Goal: Information Seeking & Learning: Learn about a topic

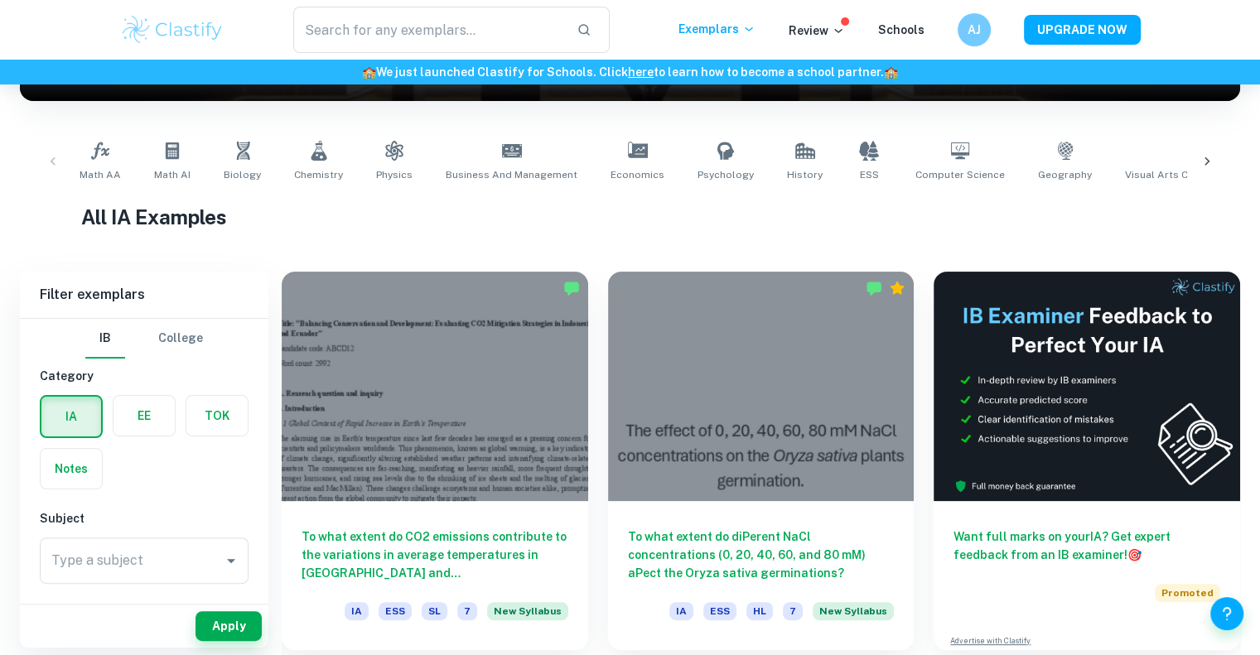
scroll to position [287, 0]
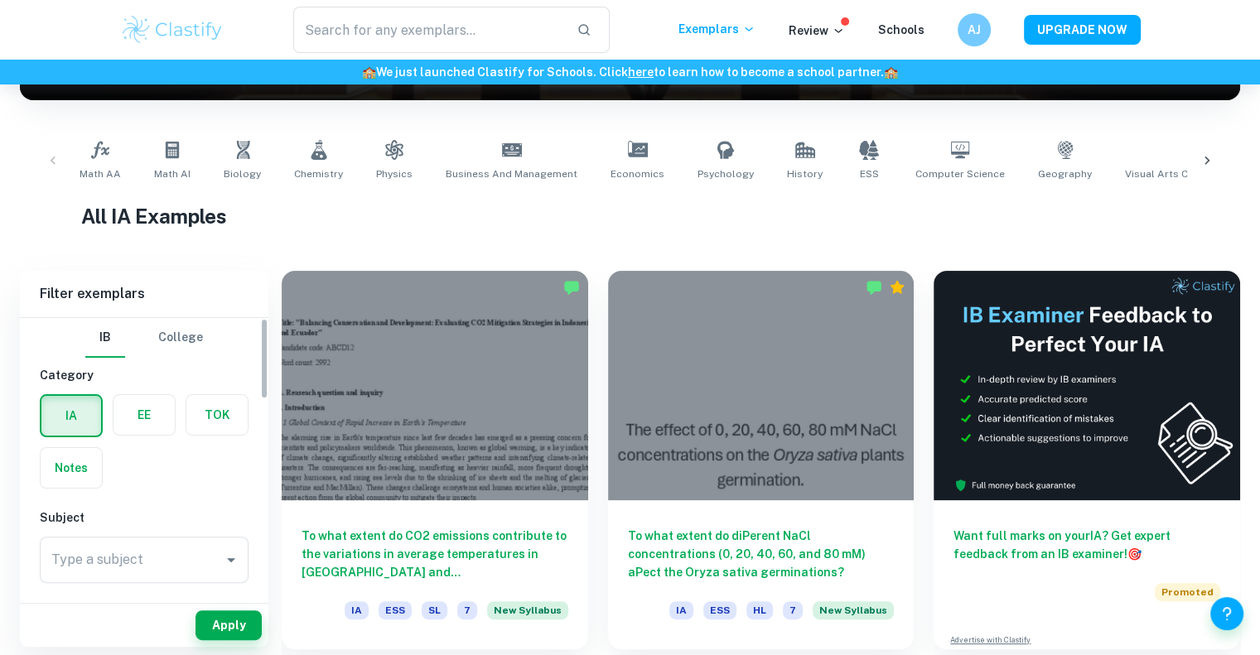
click at [210, 407] on label "button" at bounding box center [216, 415] width 61 height 40
click at [0, 0] on input "radio" at bounding box center [0, 0] width 0 height 0
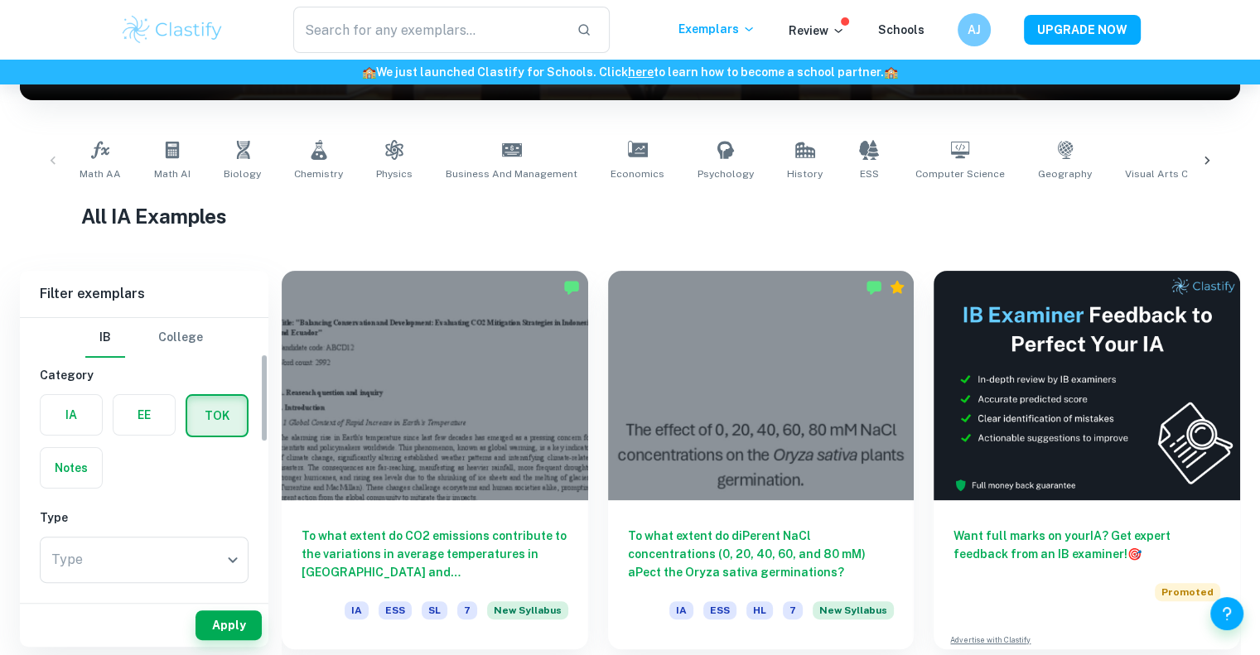
scroll to position [186, 0]
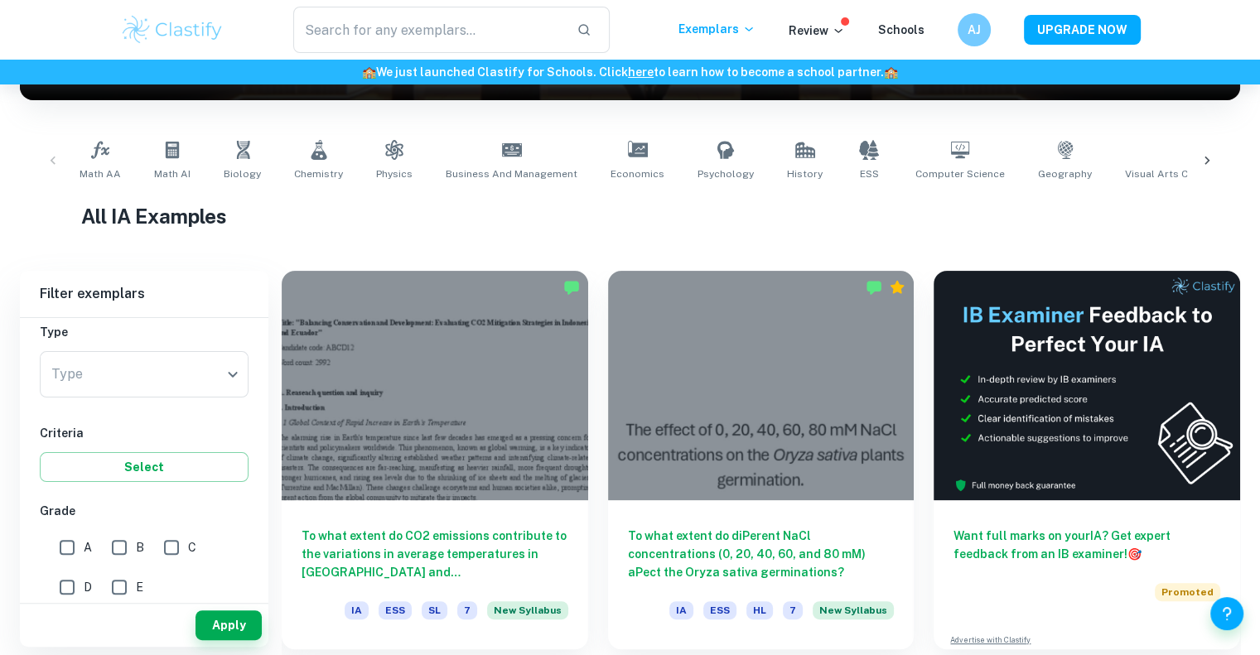
click at [65, 543] on input "A" at bounding box center [67, 547] width 33 height 33
checkbox input "true"
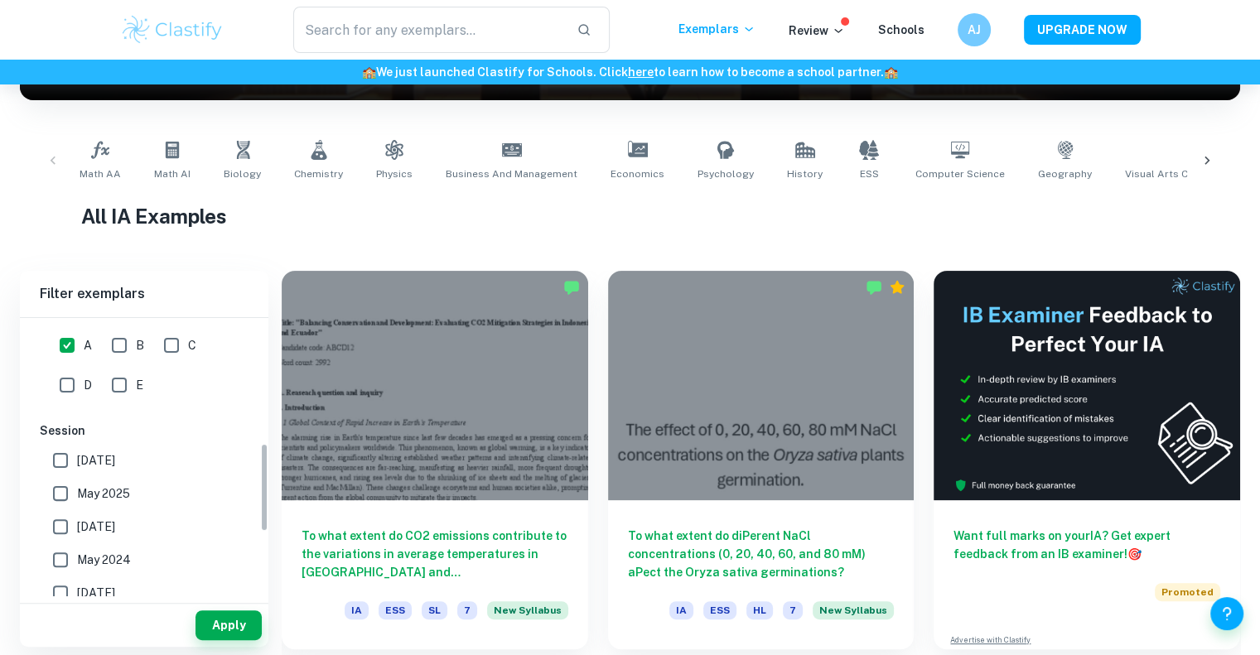
scroll to position [393, 0]
click at [98, 455] on span "[DATE]" at bounding box center [96, 456] width 38 height 18
click at [77, 455] on input "[DATE]" at bounding box center [60, 455] width 33 height 33
checkbox input "true"
click at [105, 490] on span "May 2025" at bounding box center [103, 489] width 53 height 18
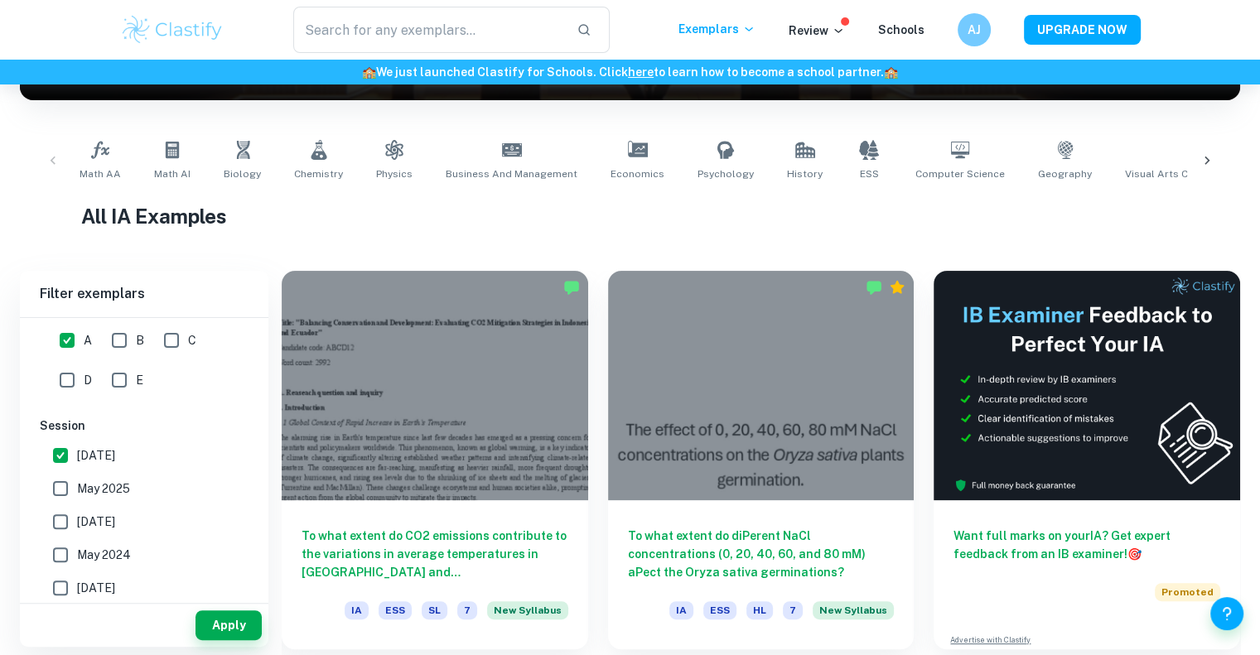
click at [77, 490] on input "May 2025" at bounding box center [60, 488] width 33 height 33
checkbox input "true"
click at [112, 524] on span "[DATE]" at bounding box center [96, 522] width 38 height 18
click at [77, 524] on input "[DATE]" at bounding box center [60, 521] width 33 height 33
checkbox input "true"
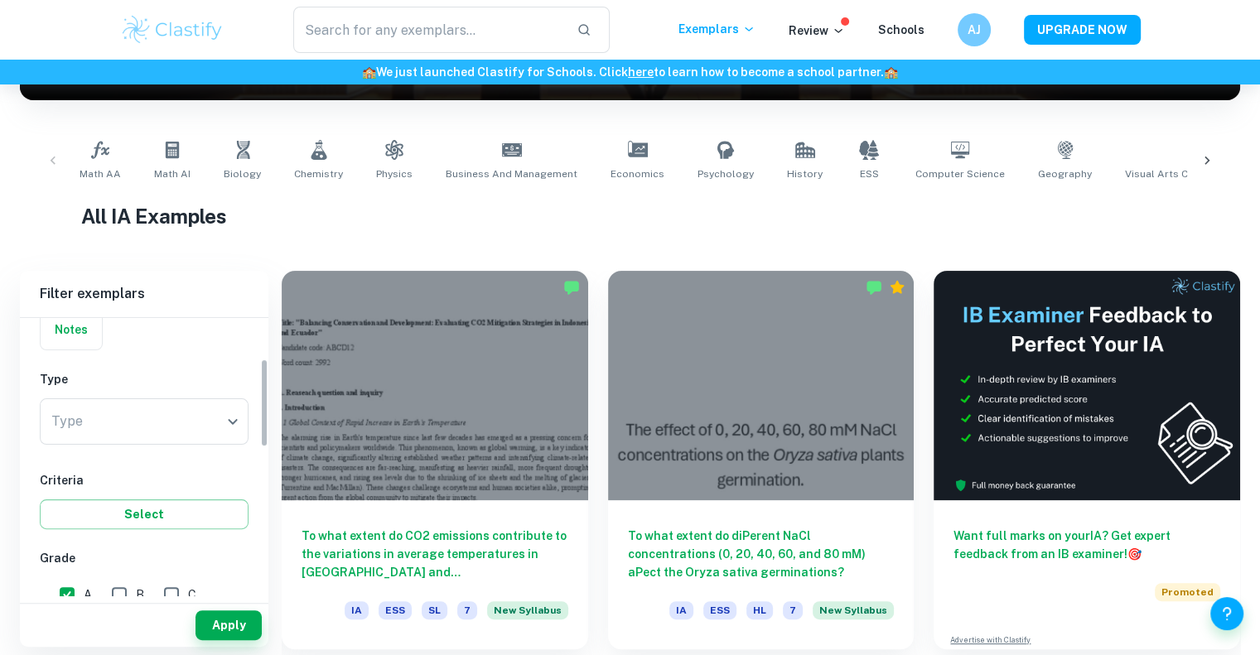
scroll to position [128, 0]
click at [174, 427] on body "We value your privacy We use cookies to enhance your browsing experience, serve…" at bounding box center [630, 124] width 1260 height 655
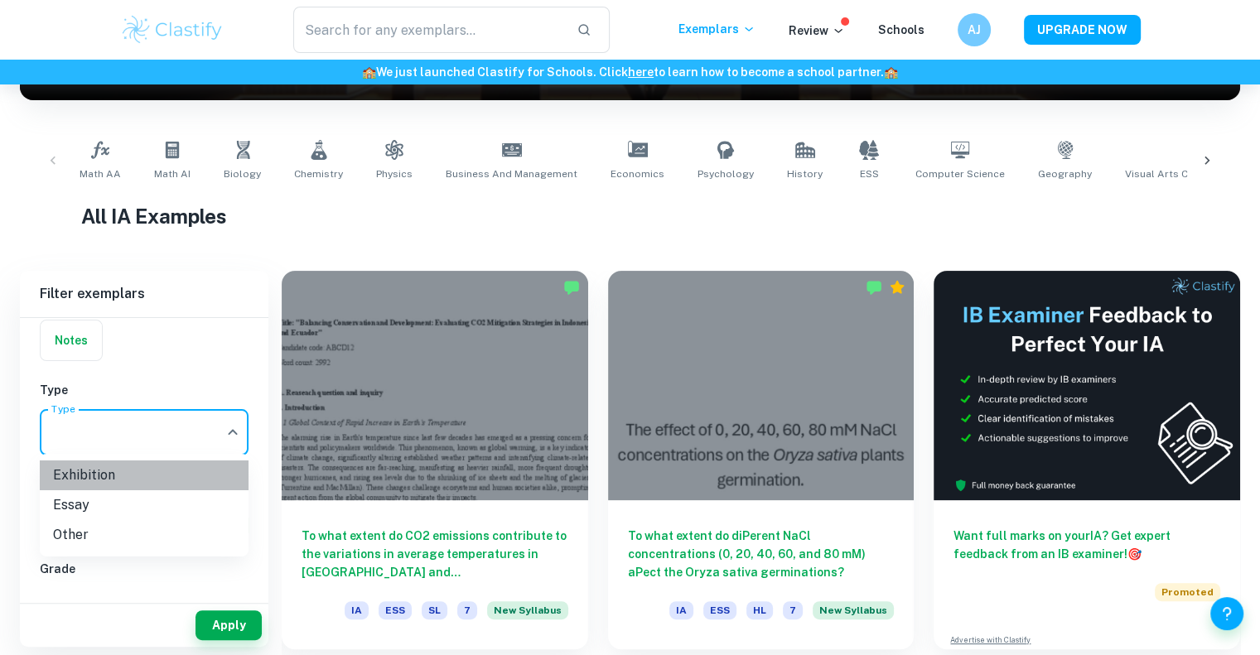
click at [84, 481] on li "Exhibition" at bounding box center [144, 476] width 209 height 30
type input "Exhibition"
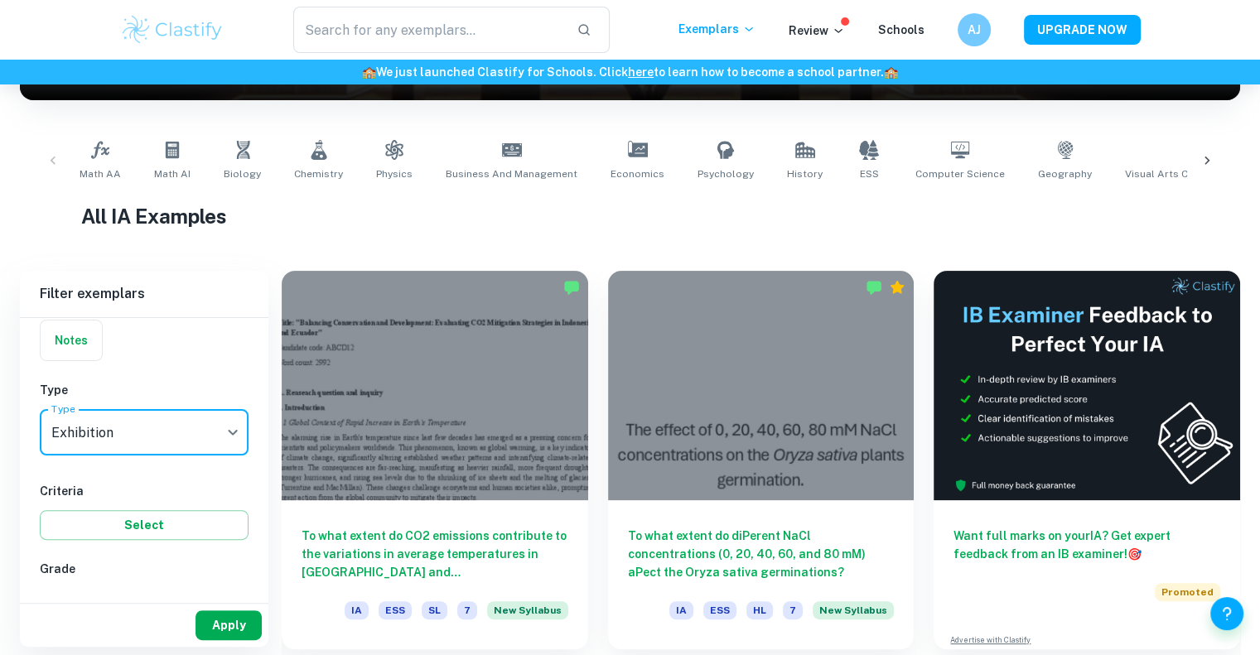
click at [229, 629] on button "Apply" at bounding box center [229, 626] width 66 height 30
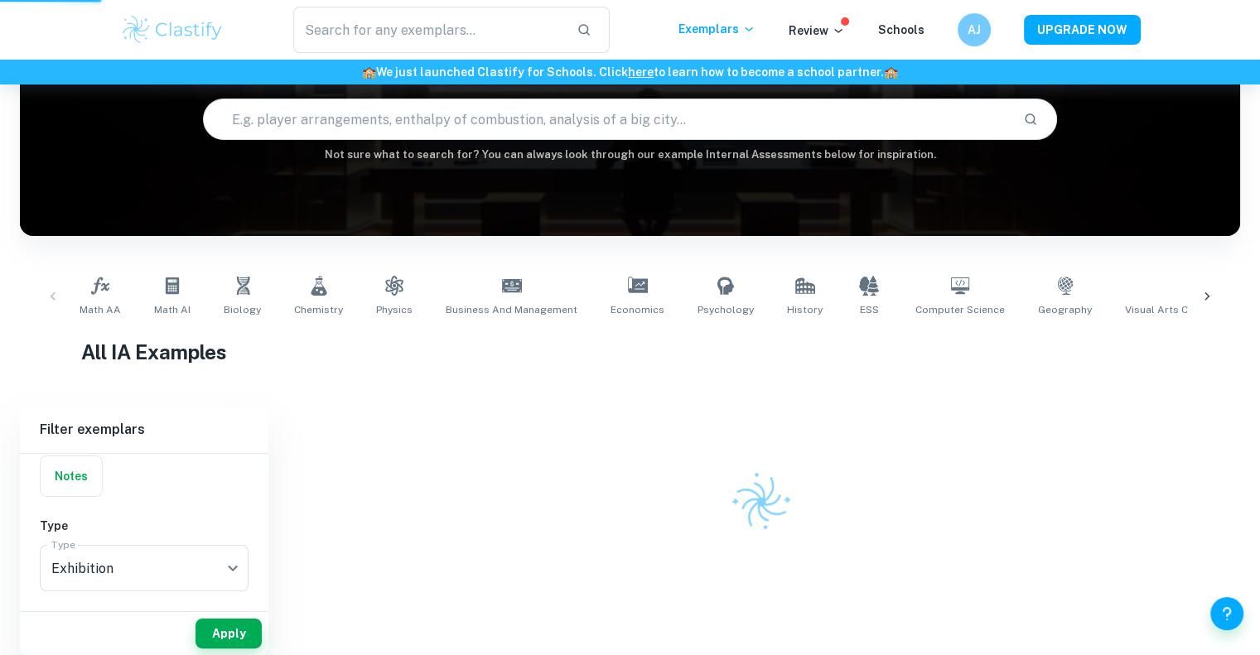
scroll to position [152, 0]
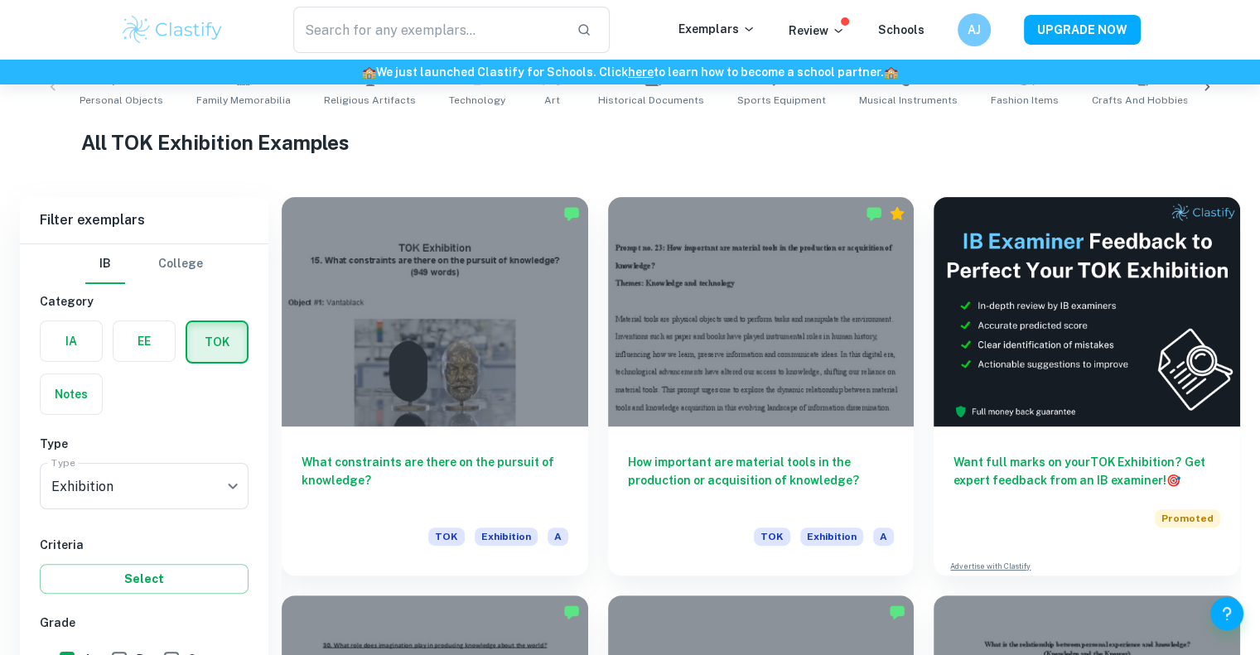
scroll to position [473, 0]
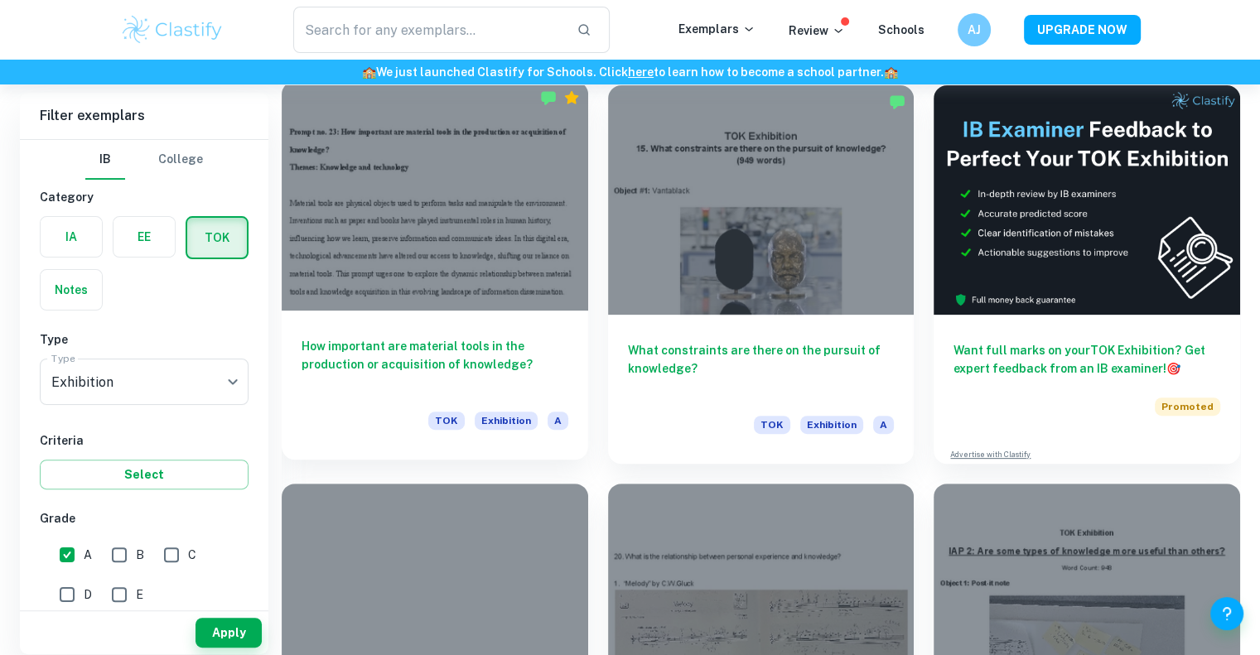
click at [492, 283] on div at bounding box center [435, 195] width 307 height 229
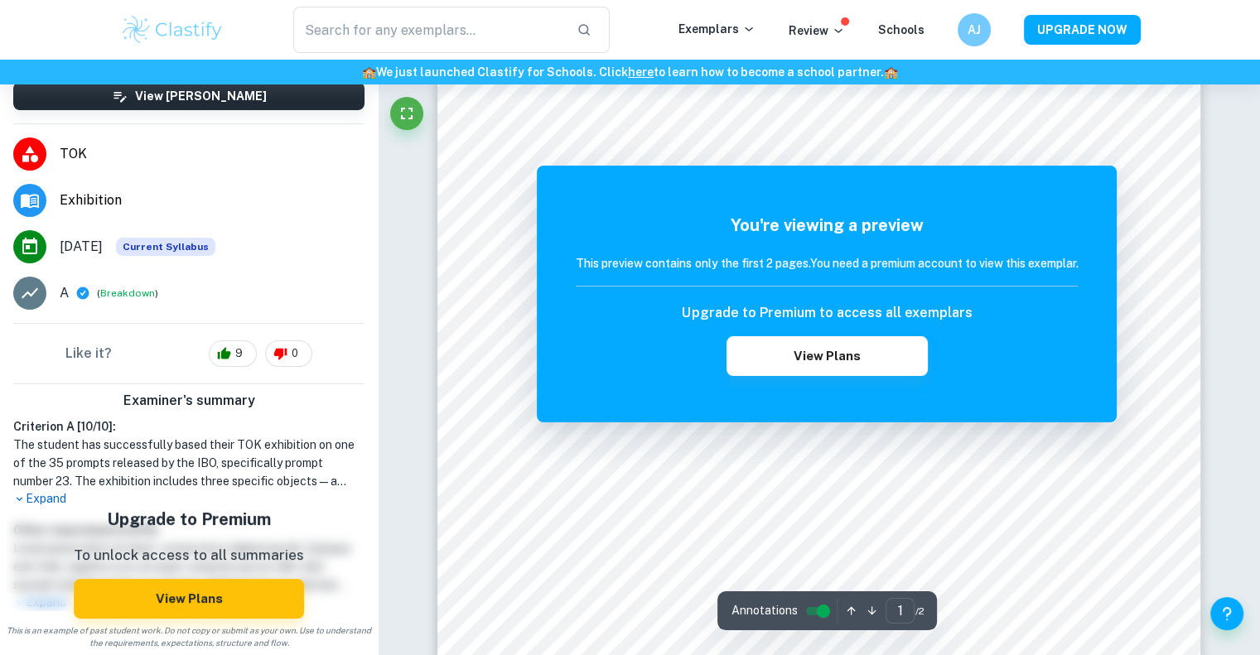
scroll to position [483, 0]
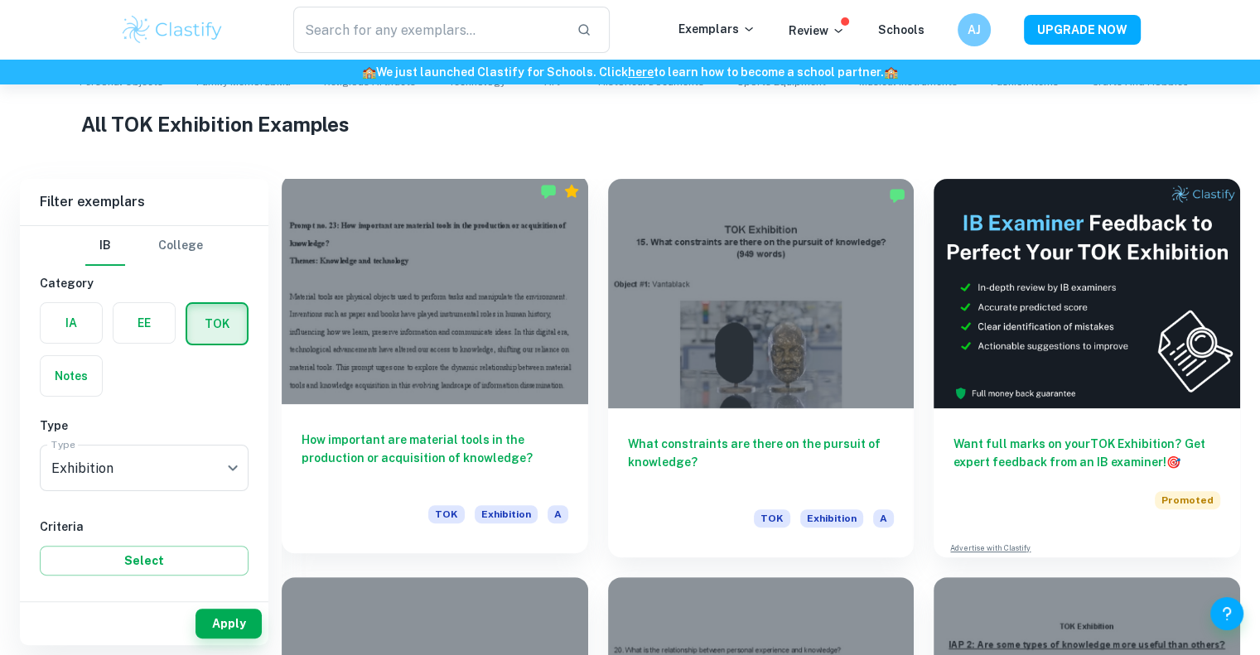
scroll to position [377, 0]
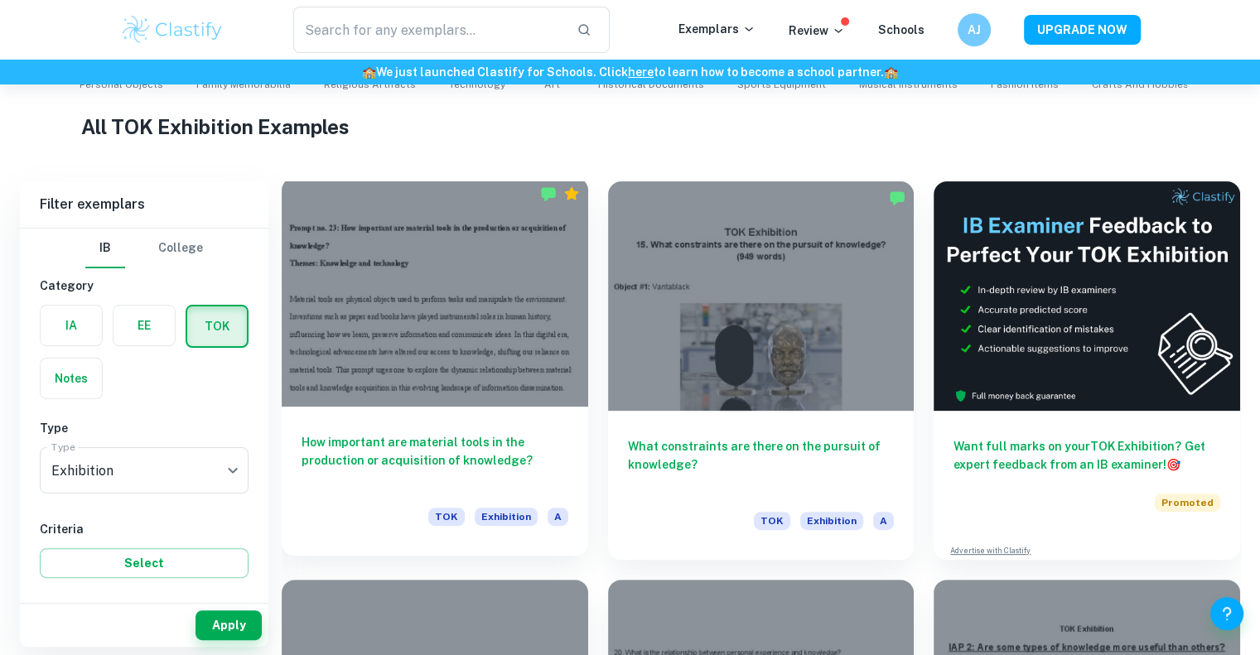
click at [504, 345] on div at bounding box center [435, 291] width 307 height 229
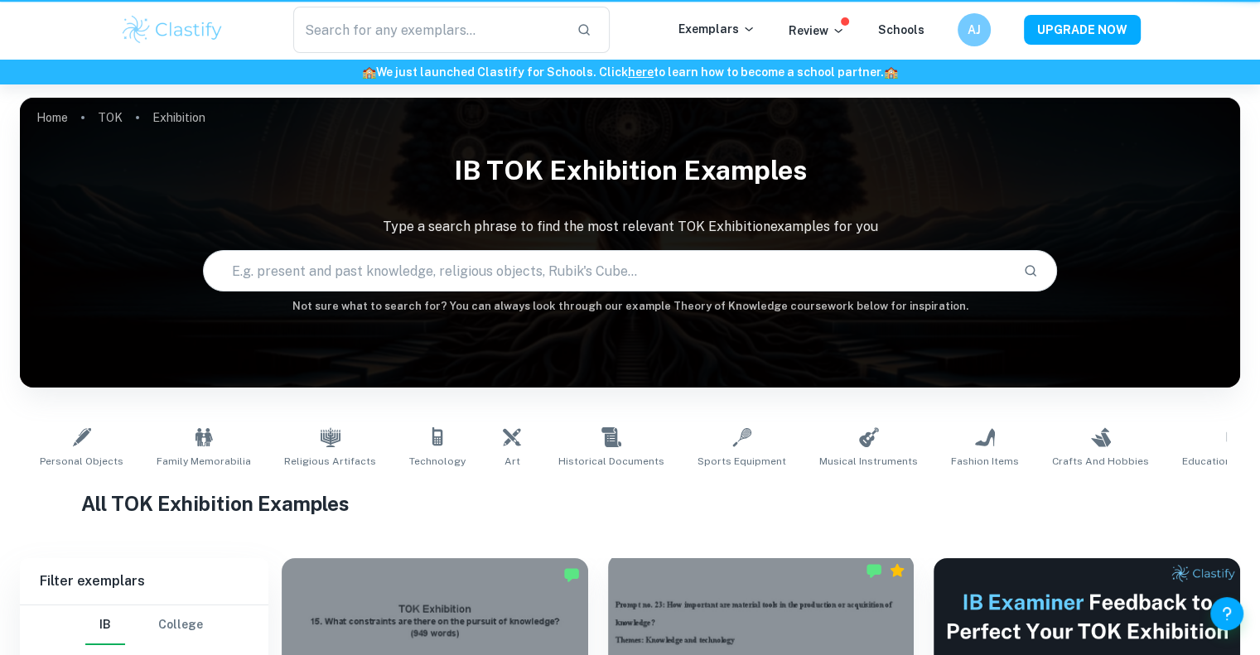
scroll to position [377, 0]
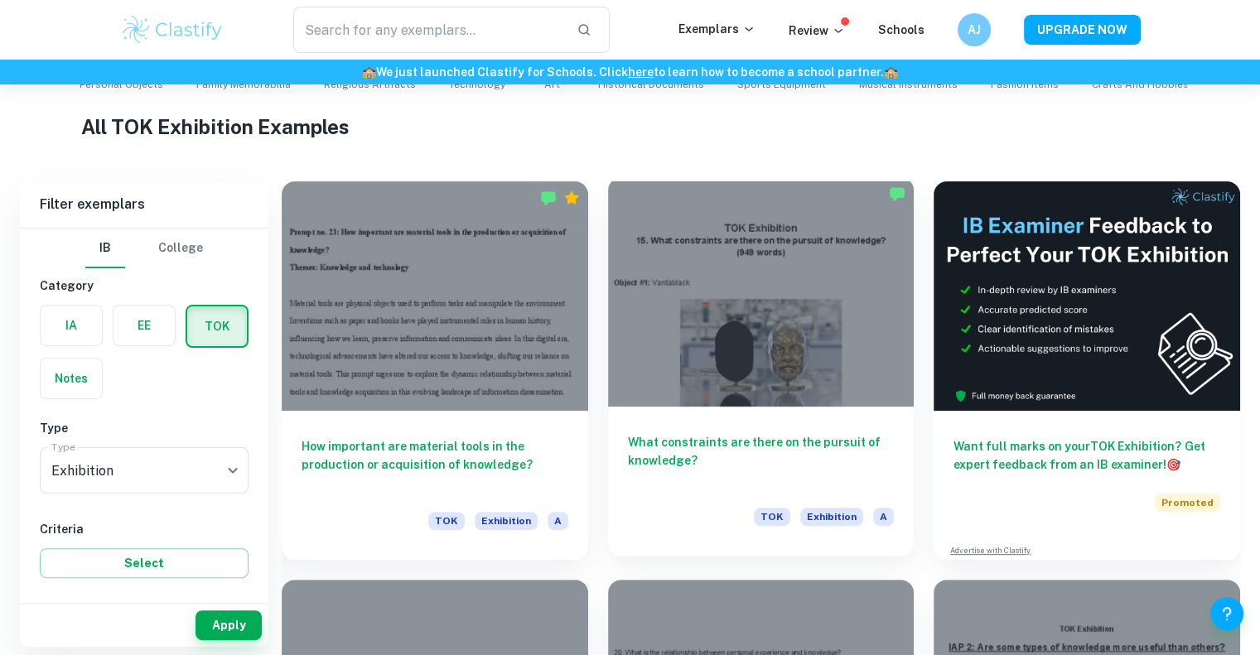
click at [739, 311] on div at bounding box center [761, 291] width 307 height 229
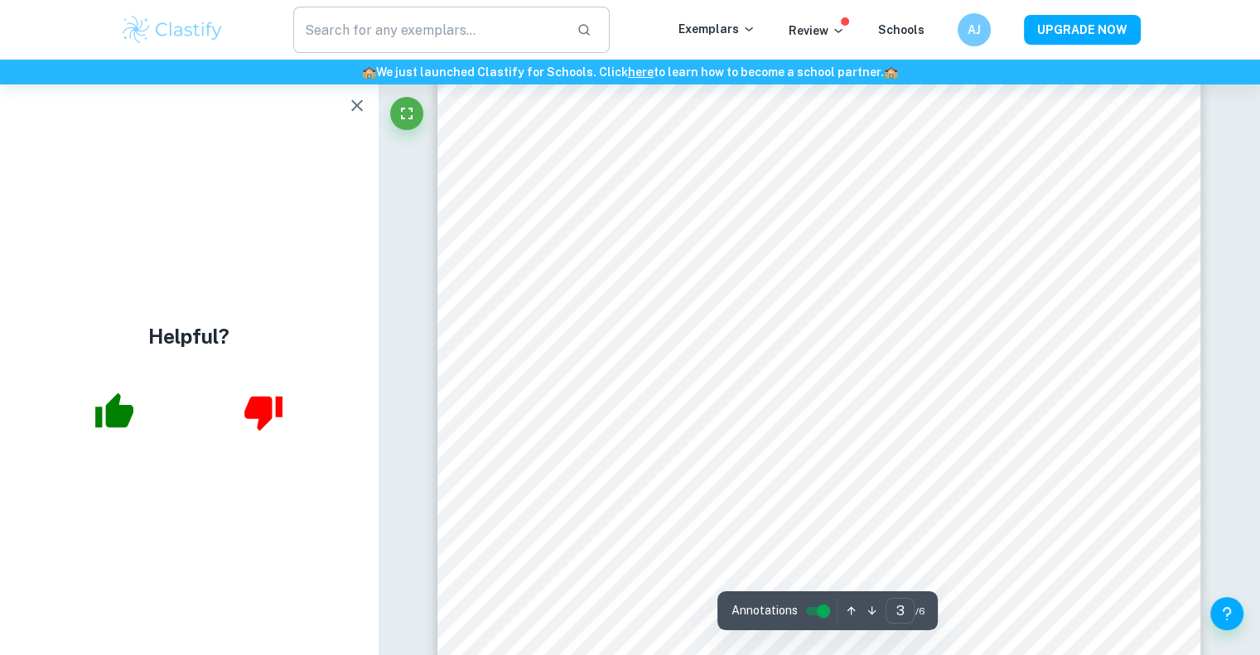
scroll to position [2293, 0]
click at [364, 104] on icon "button" at bounding box center [357, 105] width 20 height 20
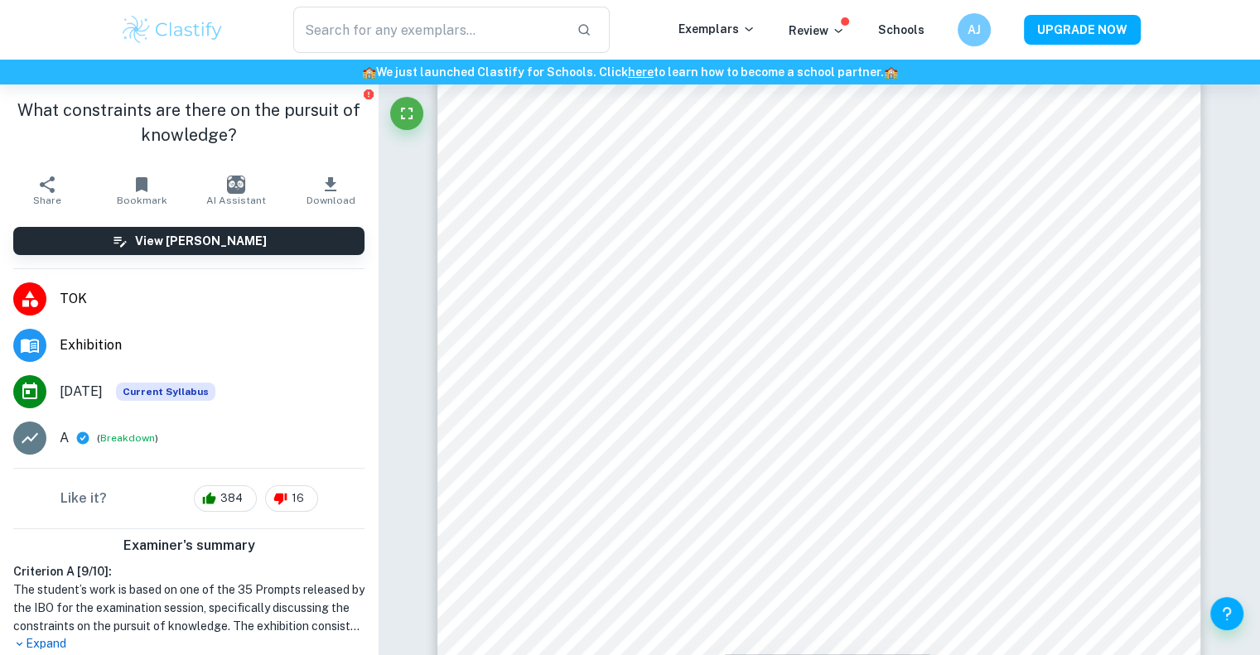
scroll to position [145, 0]
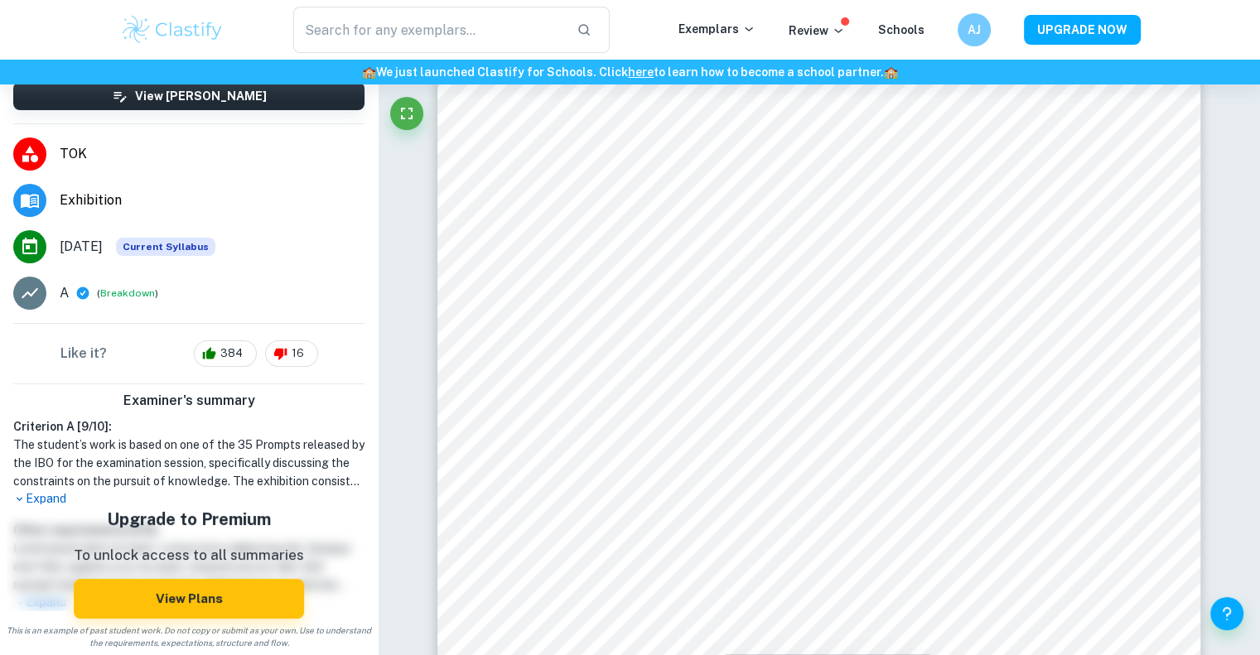
click at [50, 495] on p "Expand" at bounding box center [188, 498] width 351 height 17
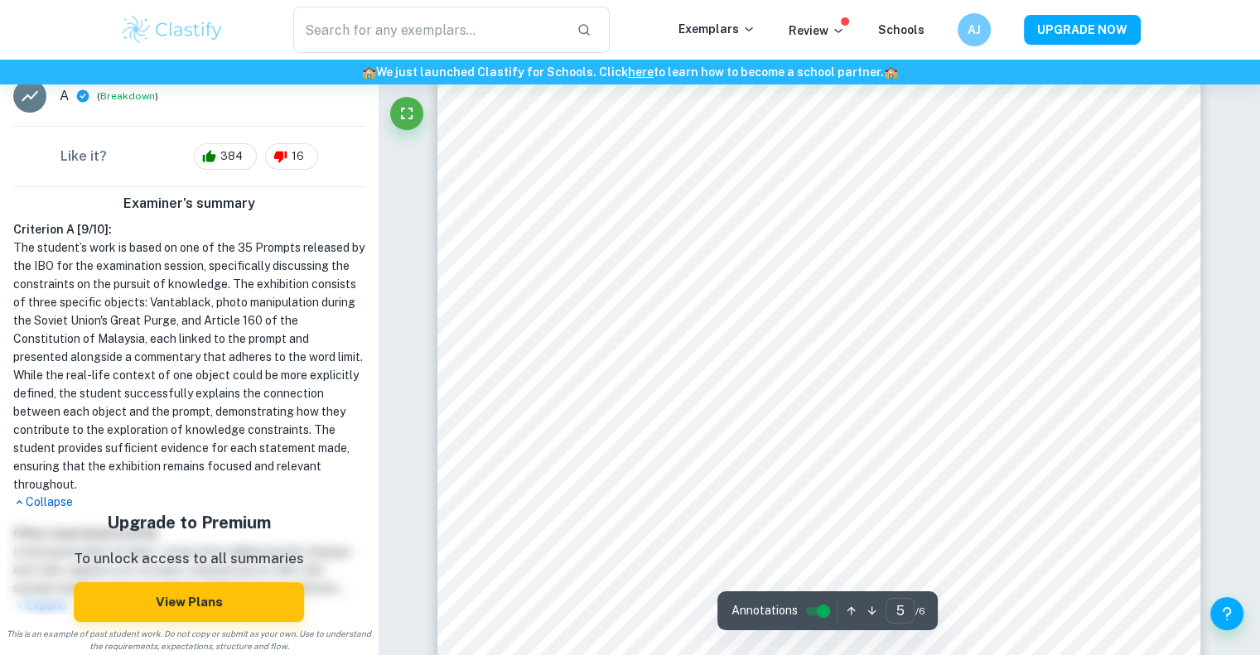
scroll to position [4442, 0]
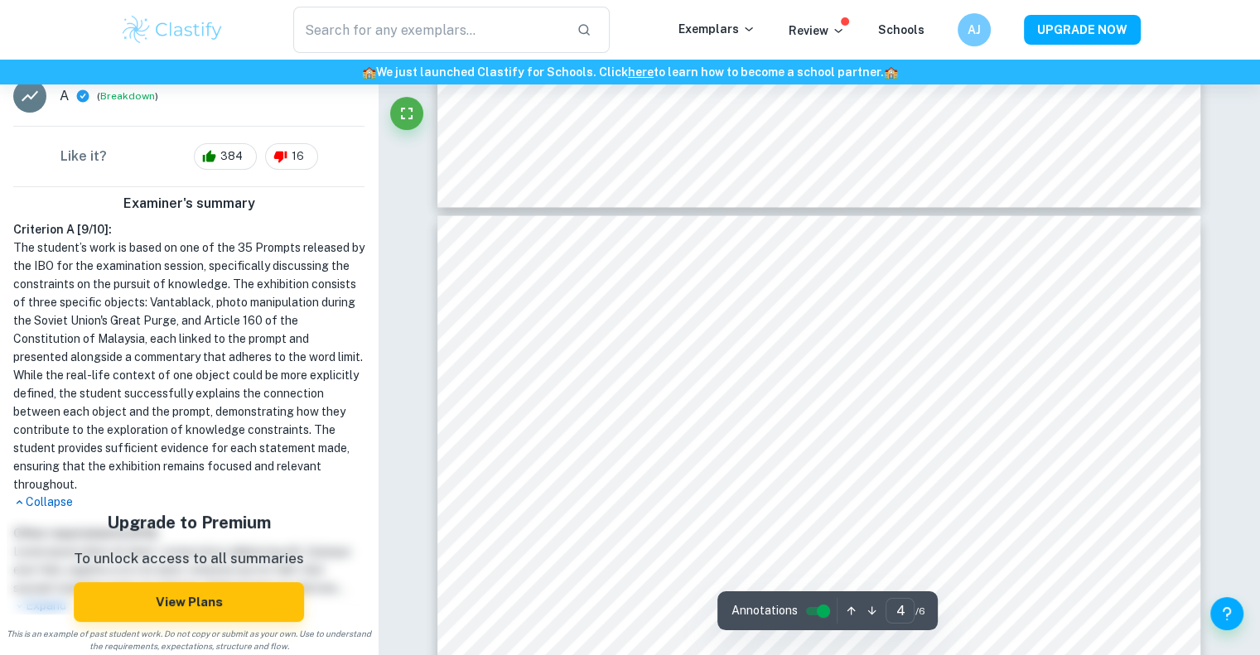
type input "3"
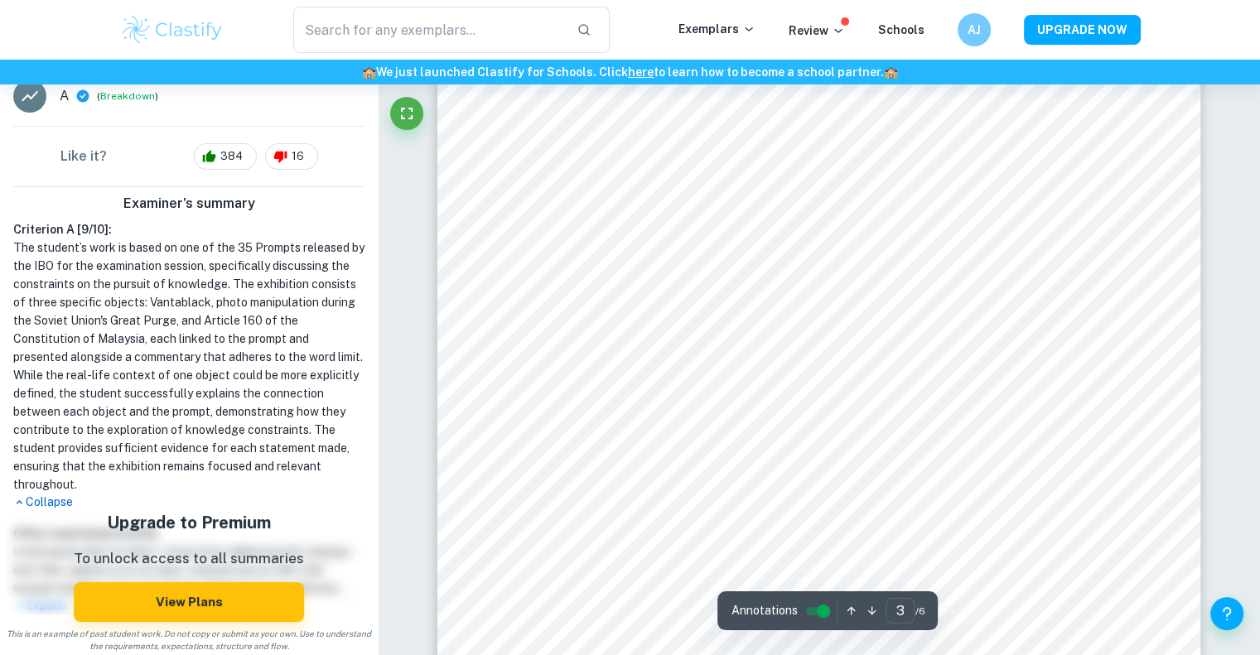
scroll to position [2271, 0]
